Goal: Task Accomplishment & Management: Complete application form

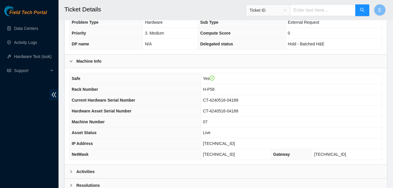
scroll to position [209, 0]
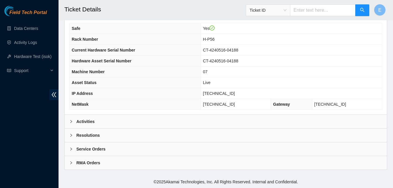
click at [86, 121] on b "Activities" at bounding box center [85, 121] width 18 height 6
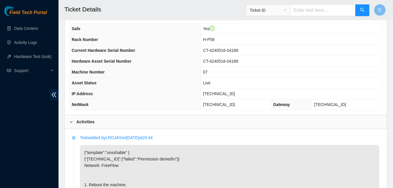
scroll to position [209, 0]
drag, startPoint x: 214, startPoint y: 95, endPoint x: 239, endPoint y: 95, distance: 25.8
click at [239, 95] on td "[TECHNICAL_ID]" at bounding box center [291, 94] width 181 height 11
copy span "[TECHNICAL_ID]"
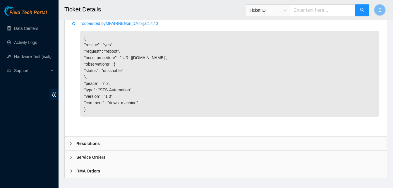
scroll to position [464, 0]
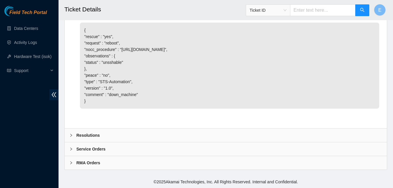
click at [89, 135] on b "Resolutions" at bounding box center [87, 135] width 23 height 6
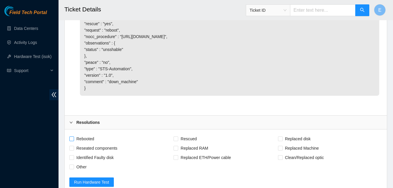
click at [72, 141] on input "Rebooted" at bounding box center [71, 138] width 4 height 4
checkbox input "true"
click at [175, 141] on input "Rescued" at bounding box center [176, 138] width 4 height 4
checkbox input "true"
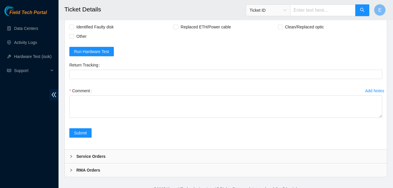
scroll to position [595, 0]
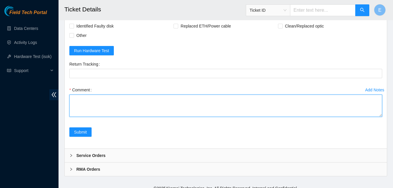
click at [83, 117] on textarea "Comment" at bounding box center [225, 106] width 313 height 22
paste textarea "345871 03-10-2025 09:47:07 23.54.205.42 COMPLETE Result Detail Message Ticket I…"
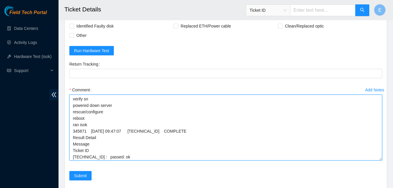
scroll to position [6, 0]
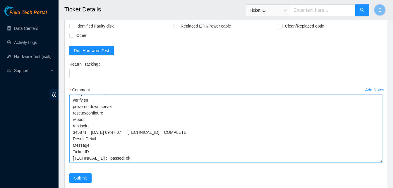
drag, startPoint x: 380, startPoint y: 128, endPoint x: 380, endPoint y: 174, distance: 46.0
click at [380, 163] on textarea "verify rack and server verify sn powered down server rescue/configure reboot ra…" at bounding box center [225, 129] width 313 height 68
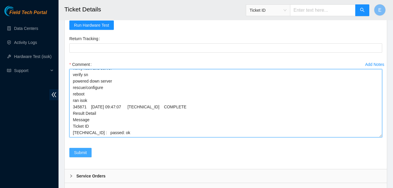
type textarea "verify rack and server verify sn powered down server rescue/configure reboot ra…"
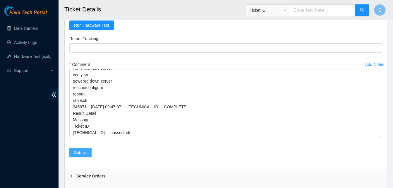
click at [86, 156] on span "Submit" at bounding box center [80, 152] width 13 height 6
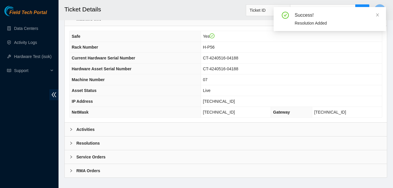
scroll to position [209, 0]
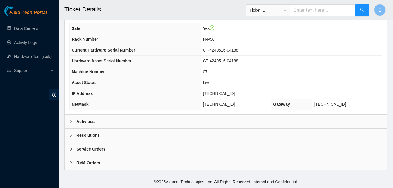
click at [84, 120] on b "Activities" at bounding box center [85, 121] width 18 height 6
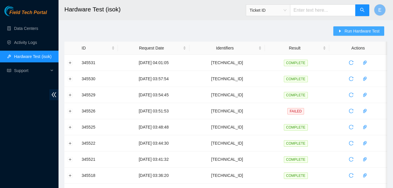
click at [355, 32] on span "Run Hardware Test" at bounding box center [362, 31] width 35 height 6
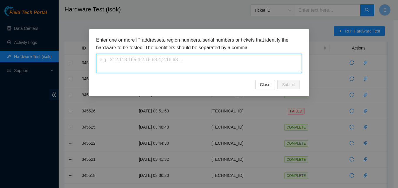
click at [228, 59] on textarea at bounding box center [199, 63] width 206 height 19
paste textarea "[TECHNICAL_ID]"
type textarea "[TECHNICAL_ID]"
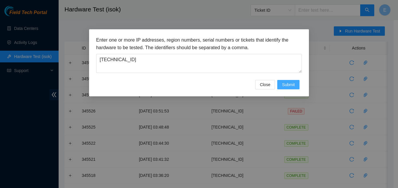
click at [287, 81] on button "Submit" at bounding box center [288, 84] width 22 height 9
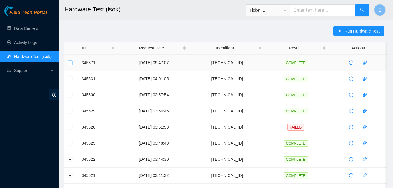
click at [69, 65] on button "Expand row" at bounding box center [70, 62] width 5 height 5
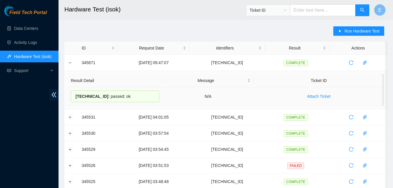
drag, startPoint x: 82, startPoint y: 60, endPoint x: 124, endPoint y: 92, distance: 52.7
copy tbody "345871 [DATE] 09:47:07 [TECHNICAL_ID] COMPLETE Result Detail Message Ticket ID …"
click at [32, 29] on link "Data Centers" at bounding box center [26, 28] width 24 height 5
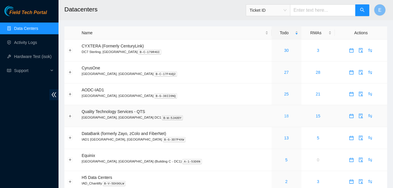
click at [284, 117] on link "18" at bounding box center [286, 116] width 5 height 5
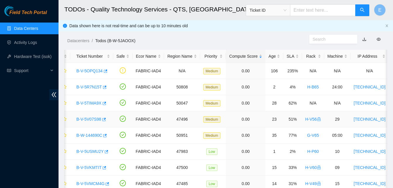
scroll to position [0, 9]
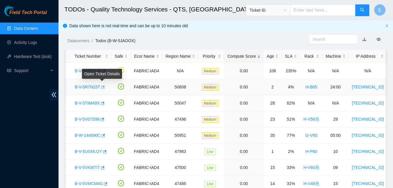
click at [103, 88] on icon "button" at bounding box center [102, 87] width 4 height 4
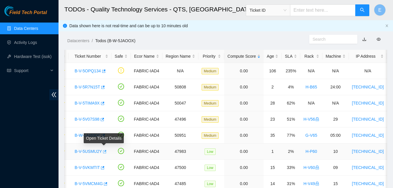
click at [104, 151] on icon "button" at bounding box center [104, 152] width 4 height 4
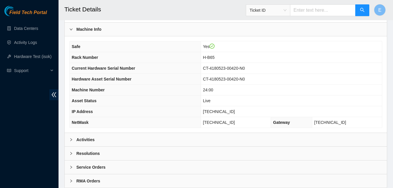
scroll to position [209, 0]
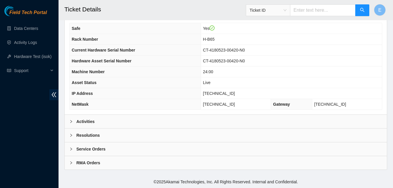
click at [84, 120] on b "Activities" at bounding box center [85, 121] width 18 height 6
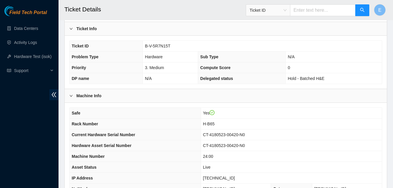
scroll to position [124, 0]
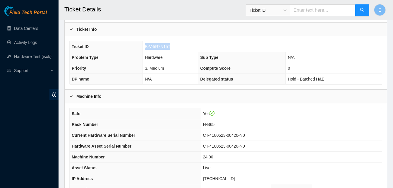
drag, startPoint x: 145, startPoint y: 46, endPoint x: 171, endPoint y: 49, distance: 26.9
click at [171, 49] on td "B-V-5R7N15T" at bounding box center [262, 46] width 239 height 11
copy span "B-V-5R7N15T"
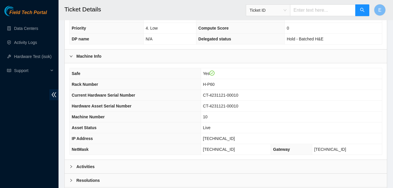
scroll to position [165, 0]
click at [86, 167] on b "Activities" at bounding box center [85, 166] width 18 height 6
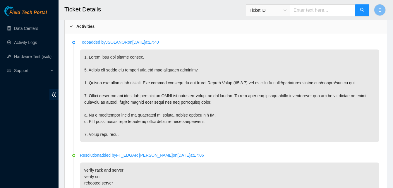
scroll to position [305, 0]
